Goal: Task Accomplishment & Management: Complete application form

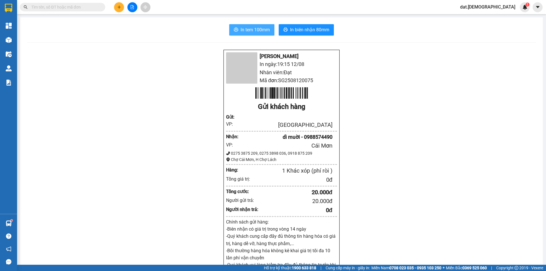
scroll to position [37, 0]
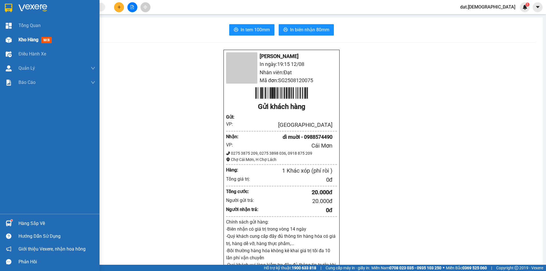
click at [6, 40] on img at bounding box center [9, 40] width 6 height 6
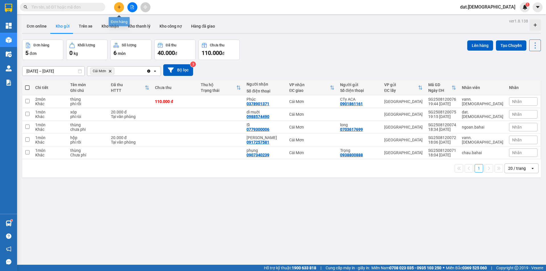
click at [118, 8] on icon "plus" at bounding box center [119, 7] width 4 height 4
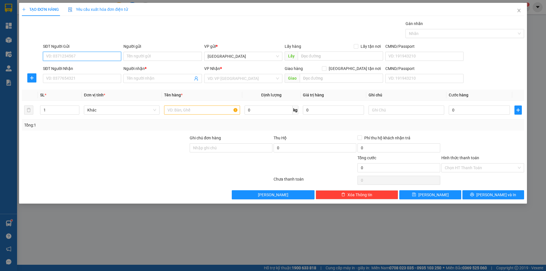
click at [64, 53] on input "SĐT Người Gửi" at bounding box center [82, 56] width 78 height 9
click at [78, 78] on input "SĐT Người Nhận" at bounding box center [82, 78] width 78 height 9
drag, startPoint x: 122, startPoint y: 78, endPoint x: 140, endPoint y: 80, distance: 17.4
click at [128, 80] on div "Người nhận * Tên người nhận" at bounding box center [162, 75] width 80 height 20
click at [140, 80] on input "Người nhận *" at bounding box center [160, 78] width 66 height 6
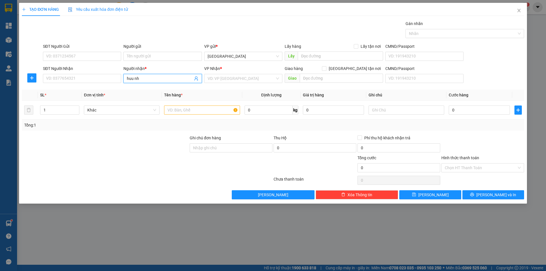
type input "huu nha"
click at [159, 88] on div "hữu nhạn - 0939387363" at bounding box center [162, 90] width 71 height 6
type input "0939387363"
type input "hữu nhạn"
click at [189, 111] on input "text" at bounding box center [202, 109] width 76 height 9
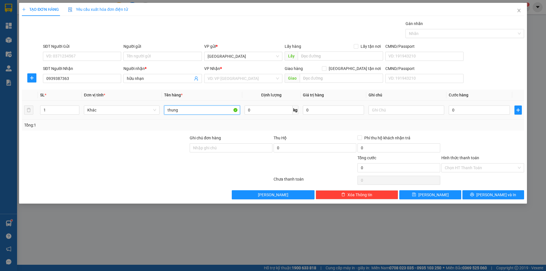
type input "thung"
click at [461, 116] on td "0" at bounding box center [479, 110] width 66 height 19
click at [462, 113] on input "0" at bounding box center [478, 109] width 61 height 9
type input "3"
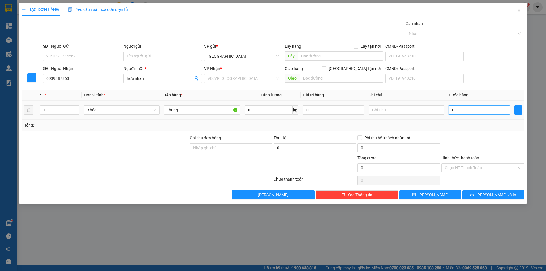
type input "3"
type input "30"
type input "30.000"
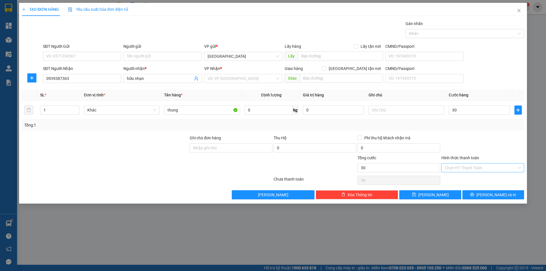
type input "30.000"
click at [479, 167] on input "Hình thức thanh toán" at bounding box center [480, 167] width 72 height 9
click at [474, 177] on div "Tại văn phòng" at bounding box center [482, 179] width 76 height 6
type input "0"
click at [491, 193] on span "[PERSON_NAME] và In" at bounding box center [496, 195] width 40 height 6
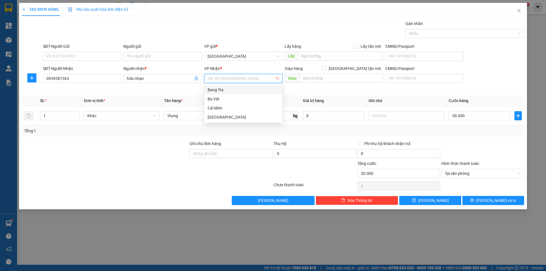
click at [236, 82] on input "search" at bounding box center [240, 78] width 67 height 9
click at [228, 108] on div "Cái Mơn" at bounding box center [242, 108] width 71 height 6
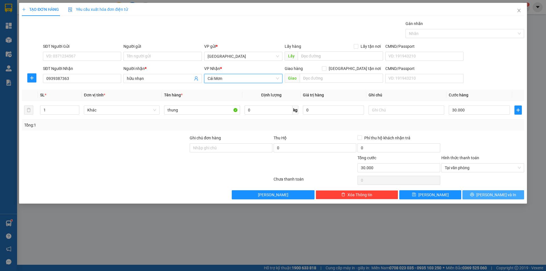
click at [494, 195] on span "[PERSON_NAME] và In" at bounding box center [496, 195] width 40 height 6
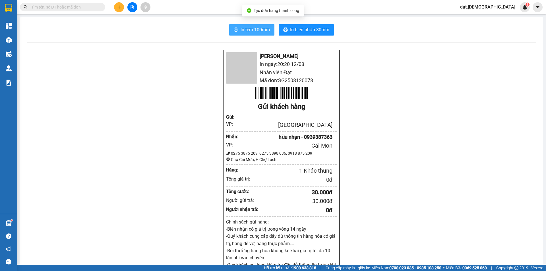
click at [246, 28] on span "In tem 100mm" at bounding box center [254, 29] width 29 height 7
